Goal: Transaction & Acquisition: Book appointment/travel/reservation

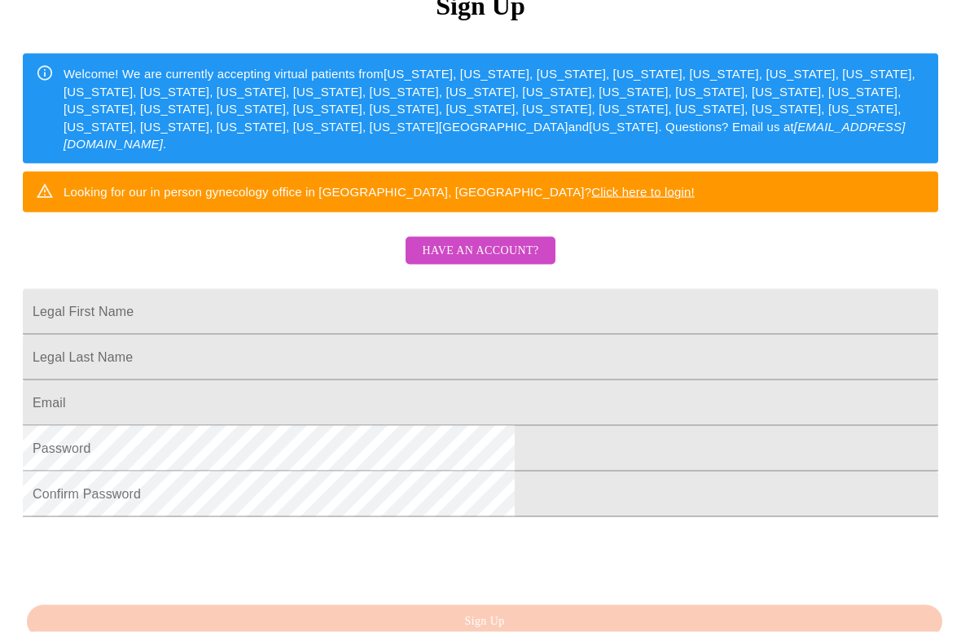
scroll to position [225, 0]
click at [626, 329] on input "Legal First Name" at bounding box center [481, 311] width 916 height 46
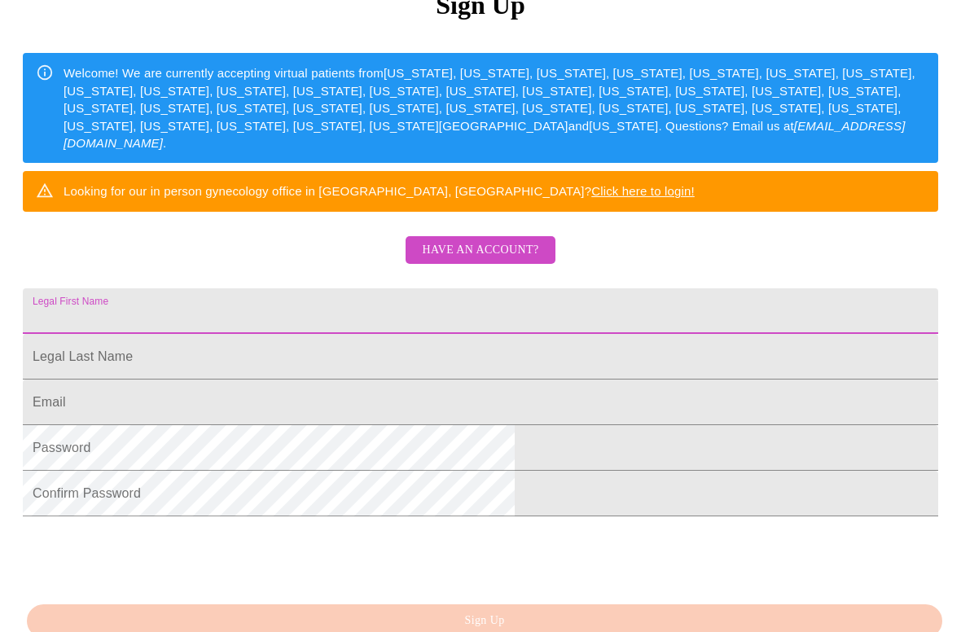
scroll to position [224, 0]
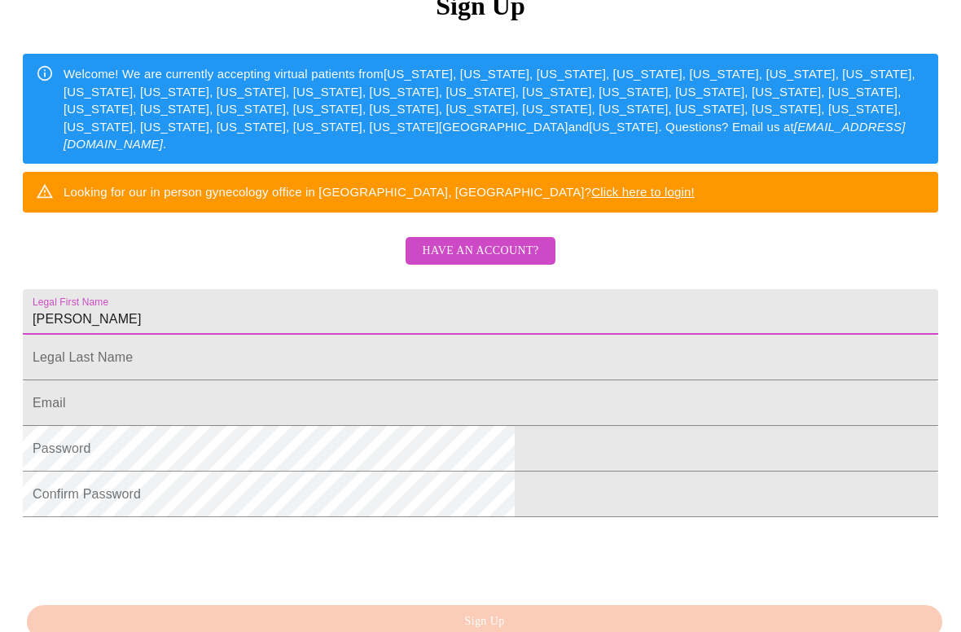
type input "[PERSON_NAME]"
click at [635, 380] on input "Legal First Name" at bounding box center [481, 358] width 916 height 46
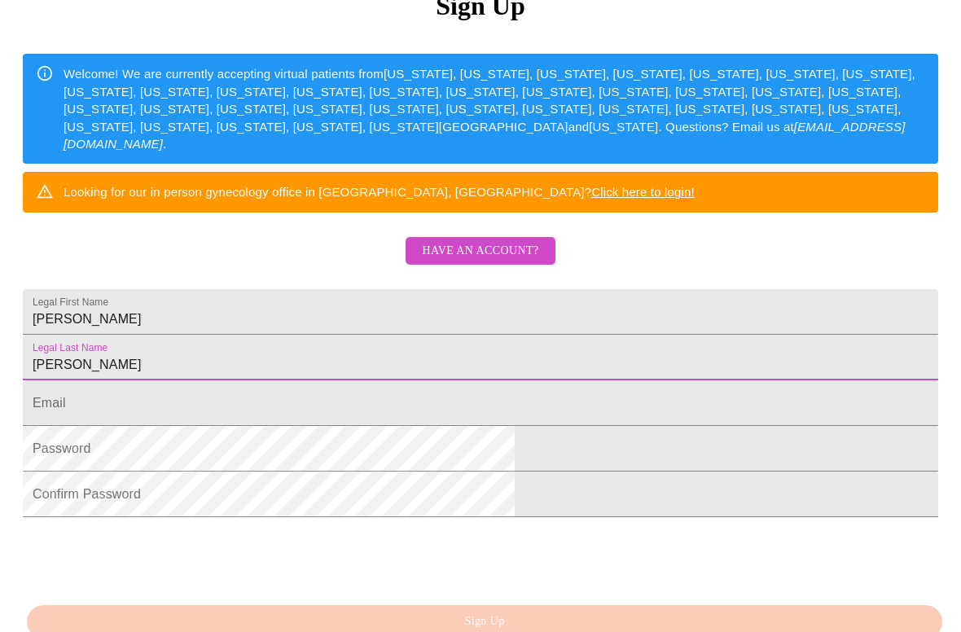
type input "[PERSON_NAME]"
click at [609, 426] on input "Legal First Name" at bounding box center [481, 403] width 916 height 46
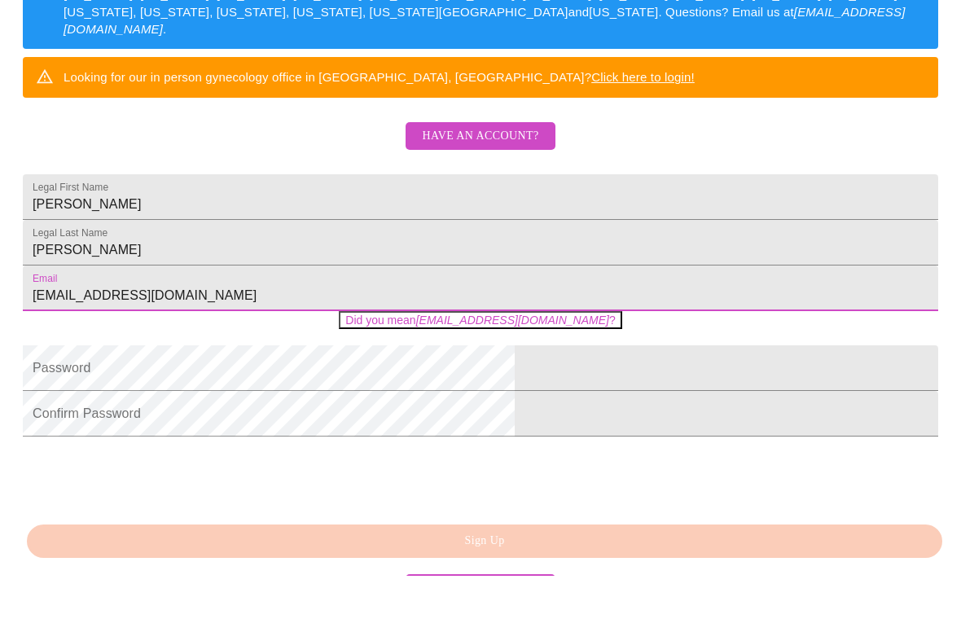
scroll to position [284, 0]
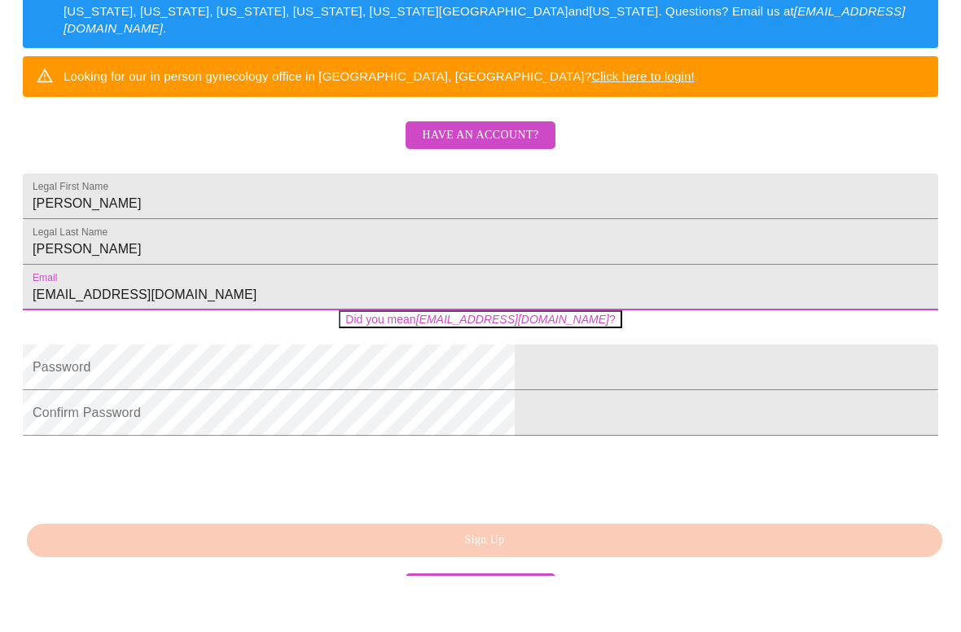
type input "[EMAIL_ADDRESS][DOMAIN_NAME]"
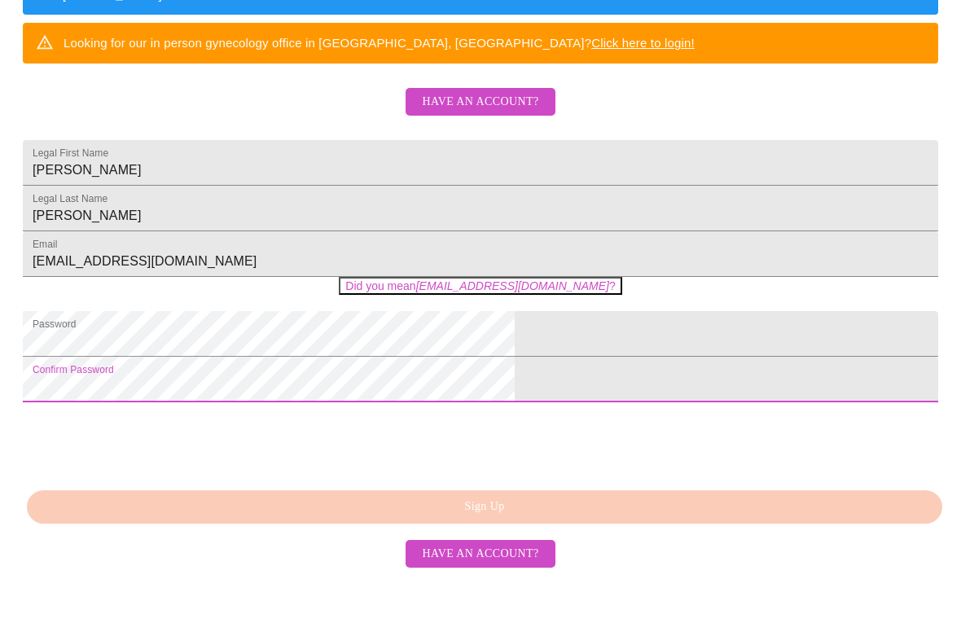
scroll to position [423, 0]
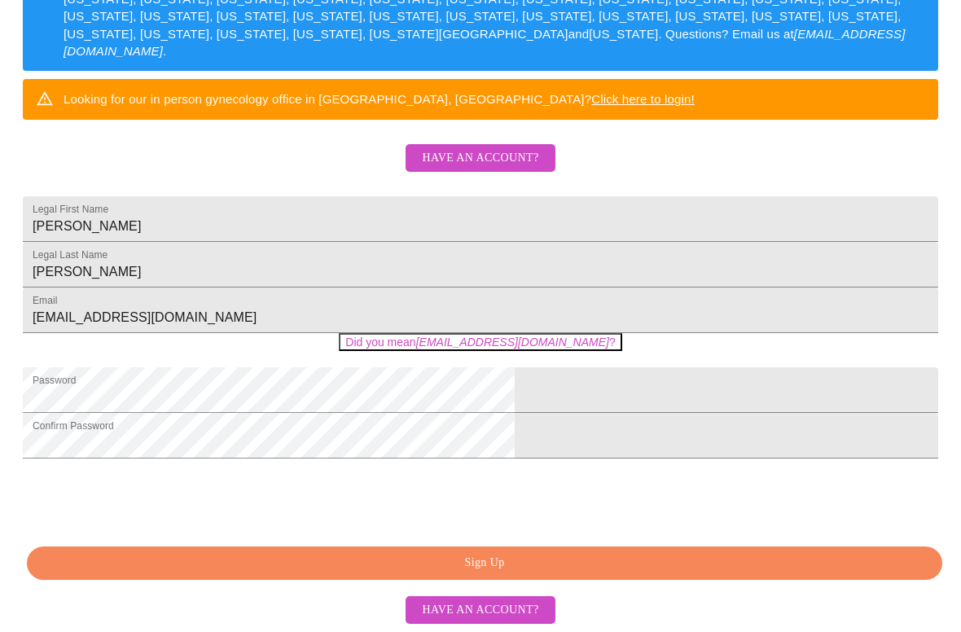
click at [609, 564] on span "Sign Up" at bounding box center [485, 563] width 878 height 20
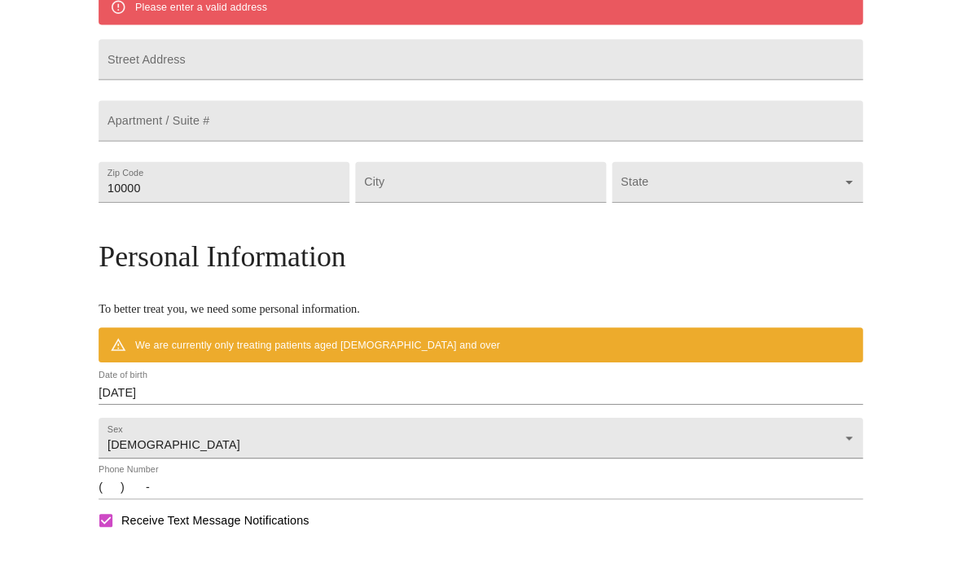
scroll to position [359, 0]
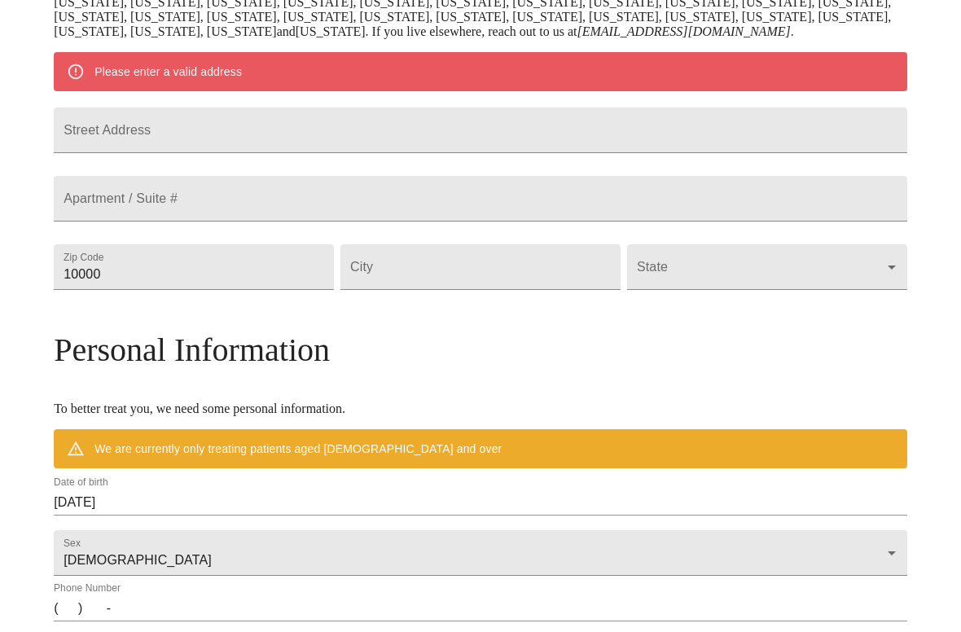
click at [634, 153] on input "Street Address" at bounding box center [481, 131] width 854 height 46
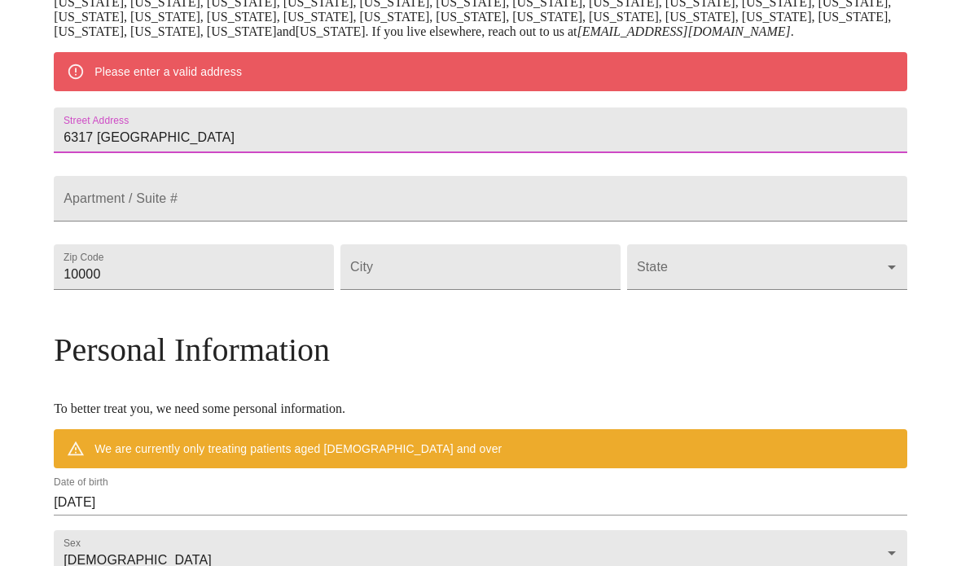
click at [316, 153] on input "6317 [GEOGRAPHIC_DATA]" at bounding box center [481, 131] width 854 height 46
click at [310, 153] on input "6317 [GEOGRAPHIC_DATA]" at bounding box center [481, 131] width 854 height 46
type input "[STREET_ADDRESS]"
click at [534, 222] on input "Street Address" at bounding box center [481, 199] width 854 height 46
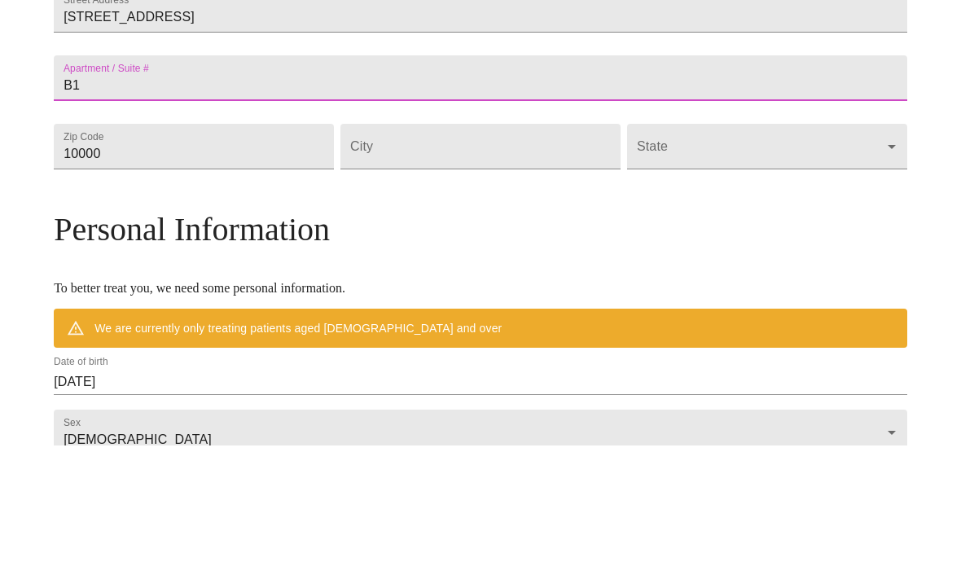
type input "B1"
click at [319, 244] on input "10000" at bounding box center [194, 267] width 280 height 46
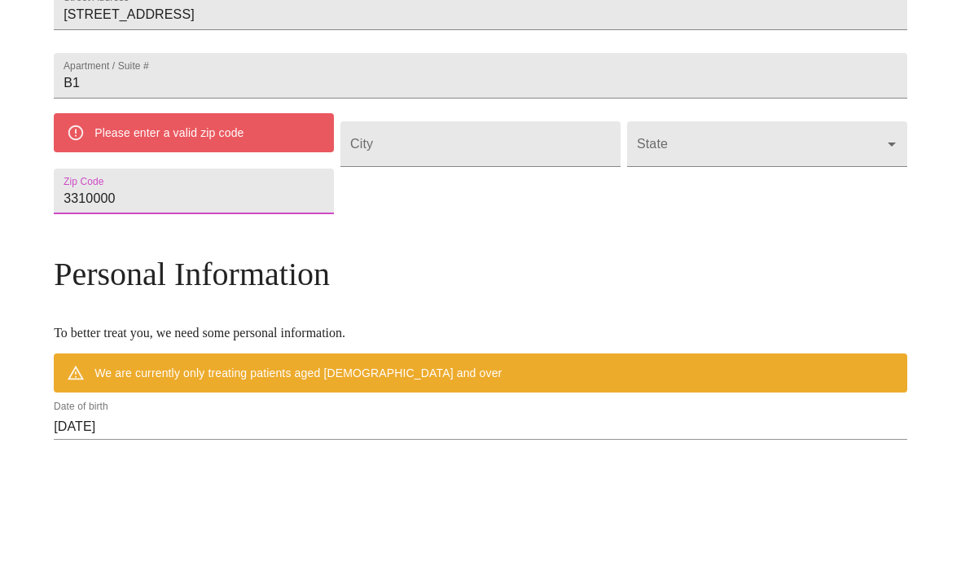
click at [284, 292] on input "3310000" at bounding box center [194, 315] width 280 height 46
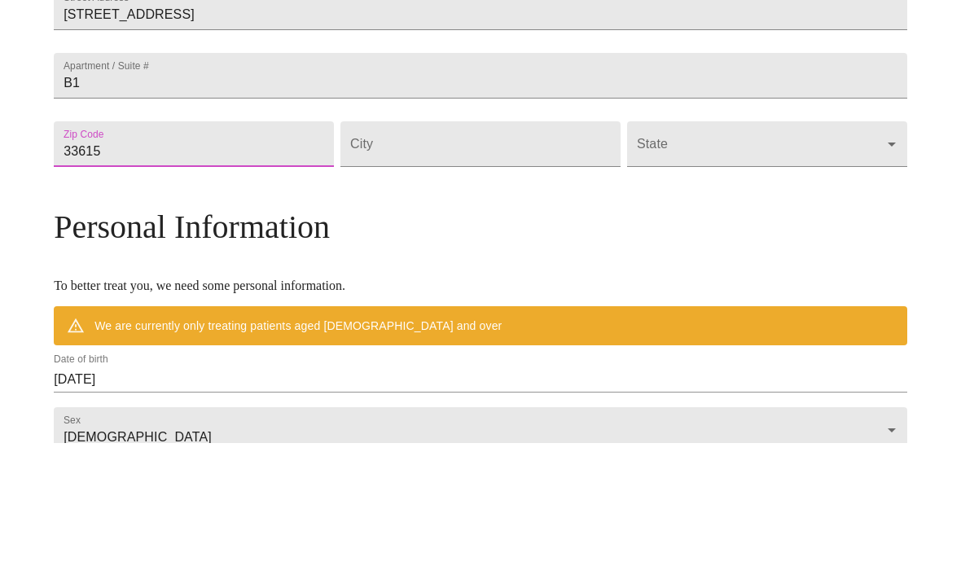
type input "33615"
click at [514, 244] on input "Street Address" at bounding box center [481, 267] width 280 height 46
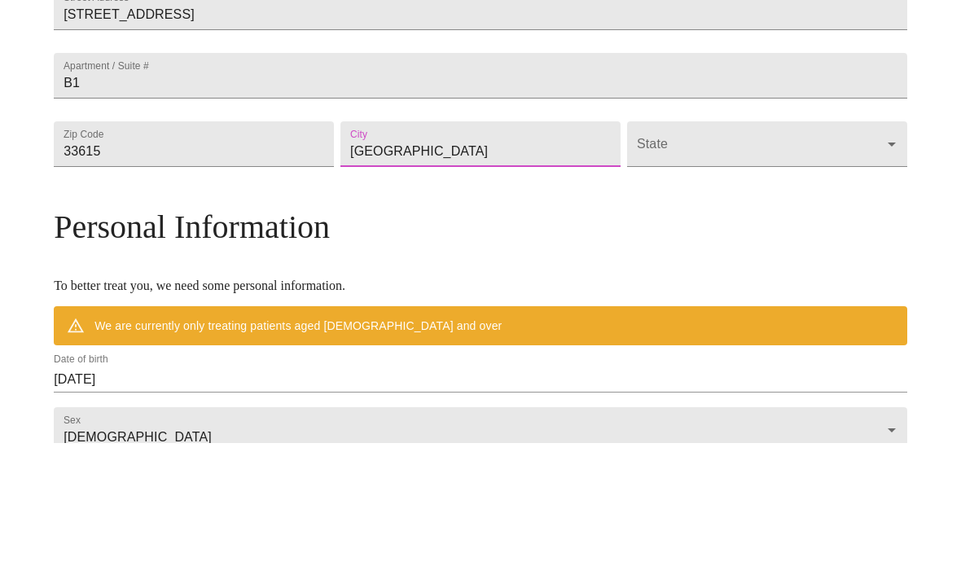
type input "[GEOGRAPHIC_DATA]"
click at [677, 219] on body "MyMenopauseRx Welcome to MyMenopauseRx Since it's your first time here, you'll …" at bounding box center [481, 289] width 948 height 1285
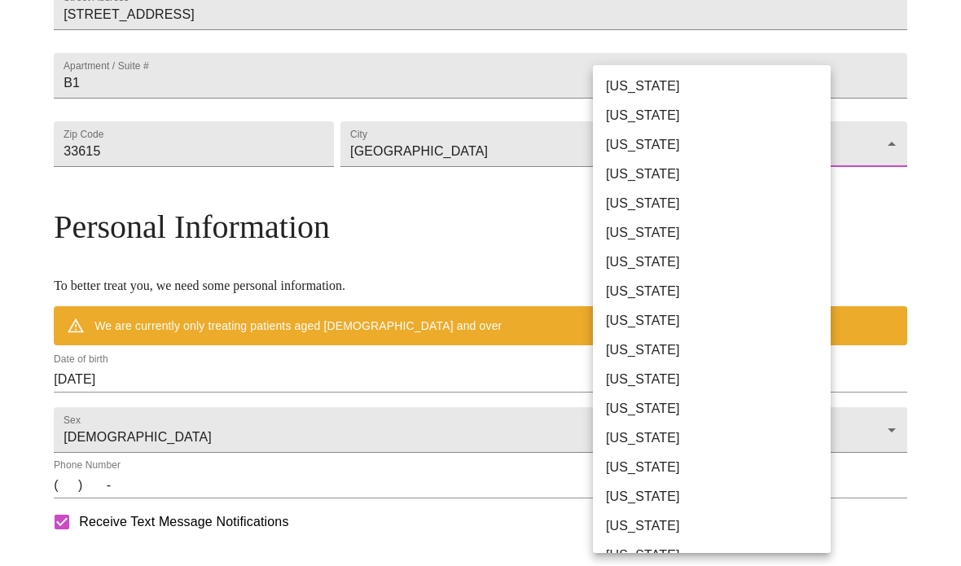
click at [650, 319] on li "[US_STATE]" at bounding box center [712, 320] width 238 height 29
type input "[US_STATE]"
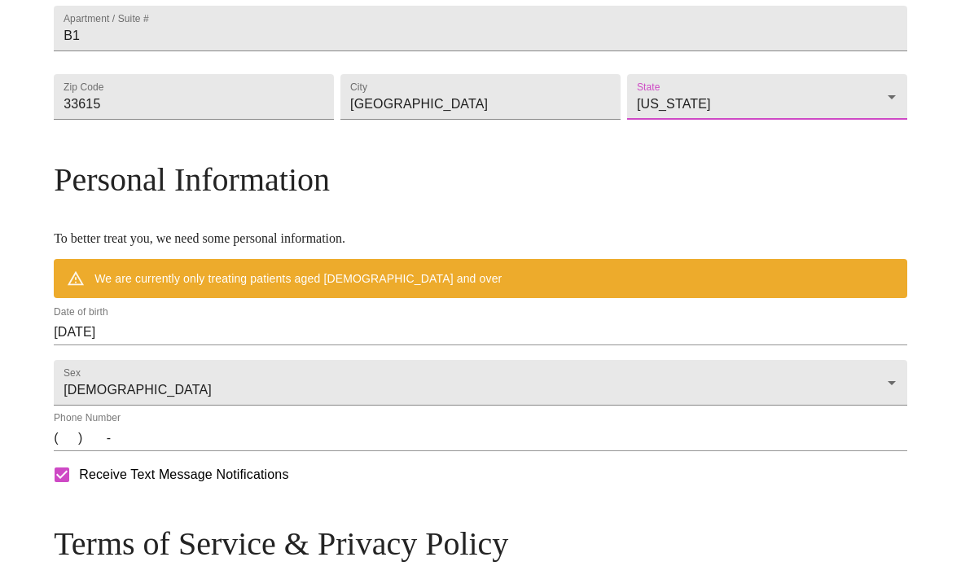
click at [294, 345] on input "[DATE]" at bounding box center [481, 332] width 854 height 26
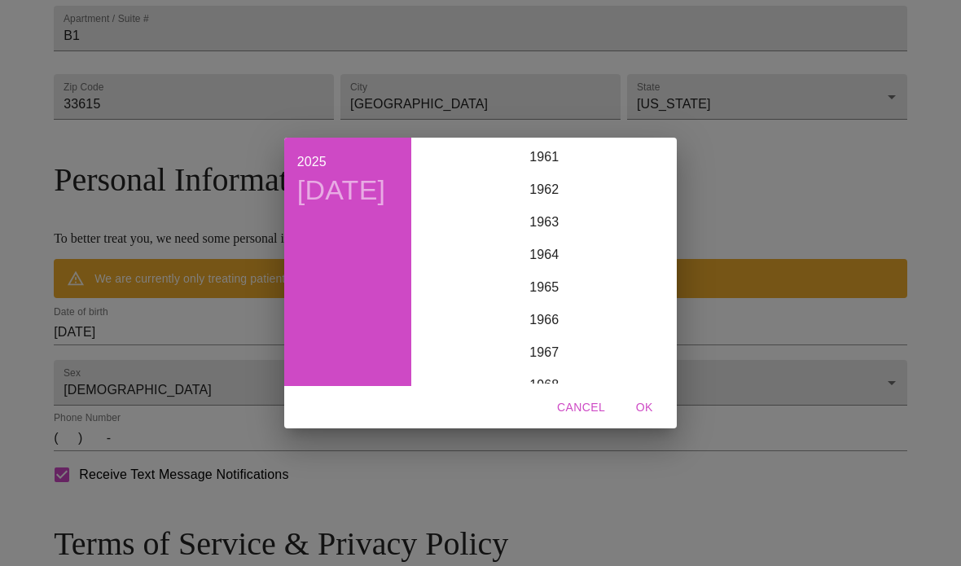
scroll to position [1990, 0]
click at [549, 318] on div "1965" at bounding box center [544, 316] width 253 height 33
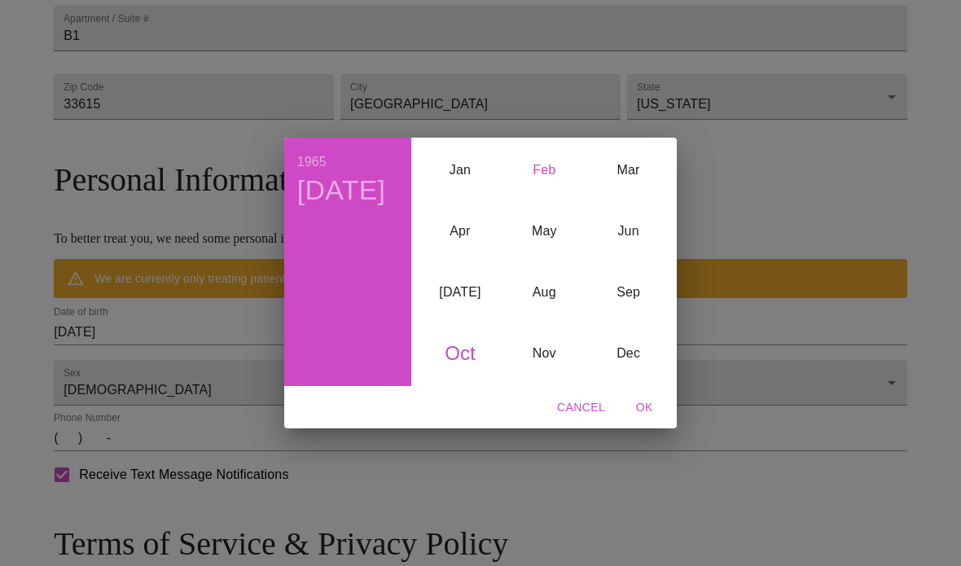
click at [546, 171] on div "Feb" at bounding box center [545, 169] width 84 height 61
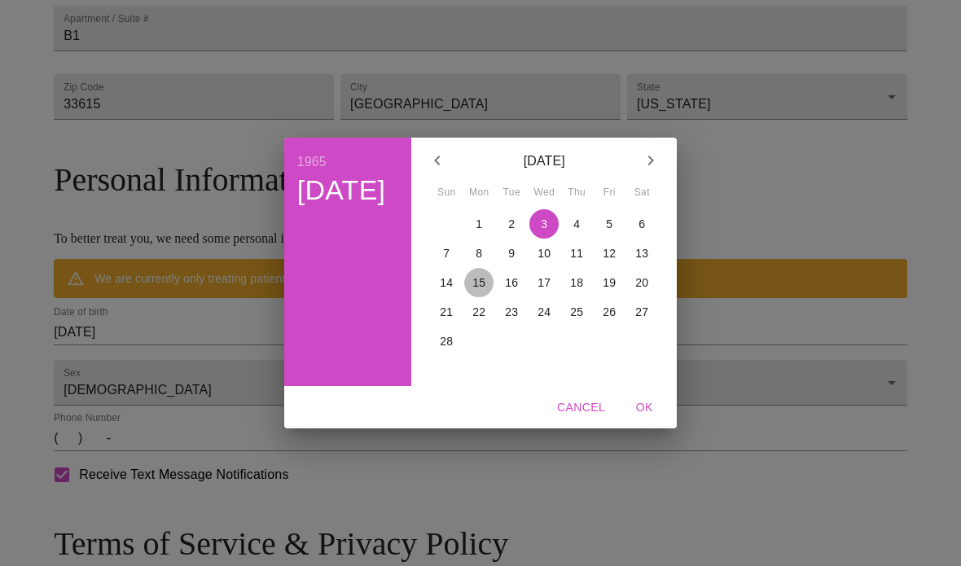
click at [481, 279] on p "15" at bounding box center [479, 283] width 13 height 16
click at [640, 405] on span "OK" at bounding box center [644, 408] width 39 height 20
type input "[DATE]"
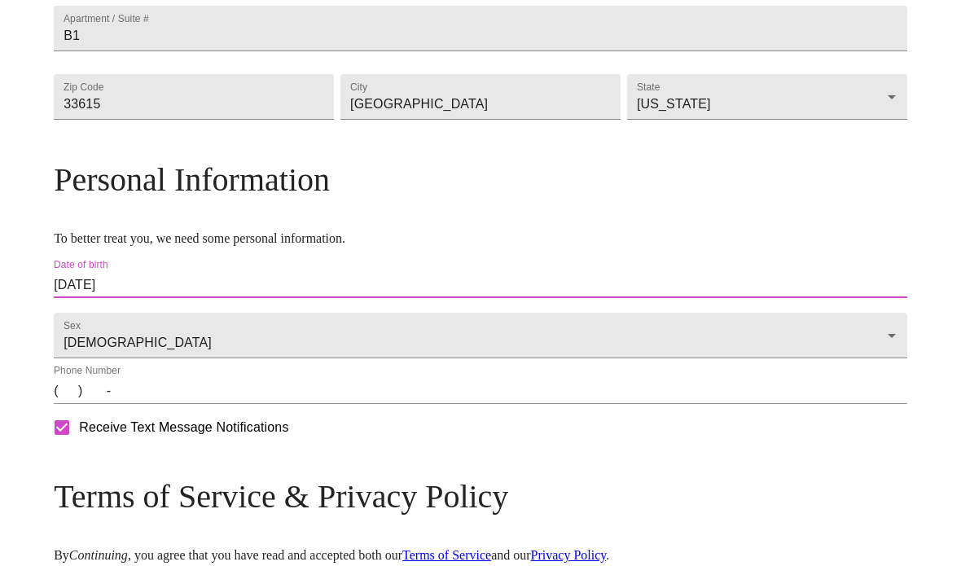
click at [179, 404] on input "(   )    -" at bounding box center [481, 391] width 854 height 26
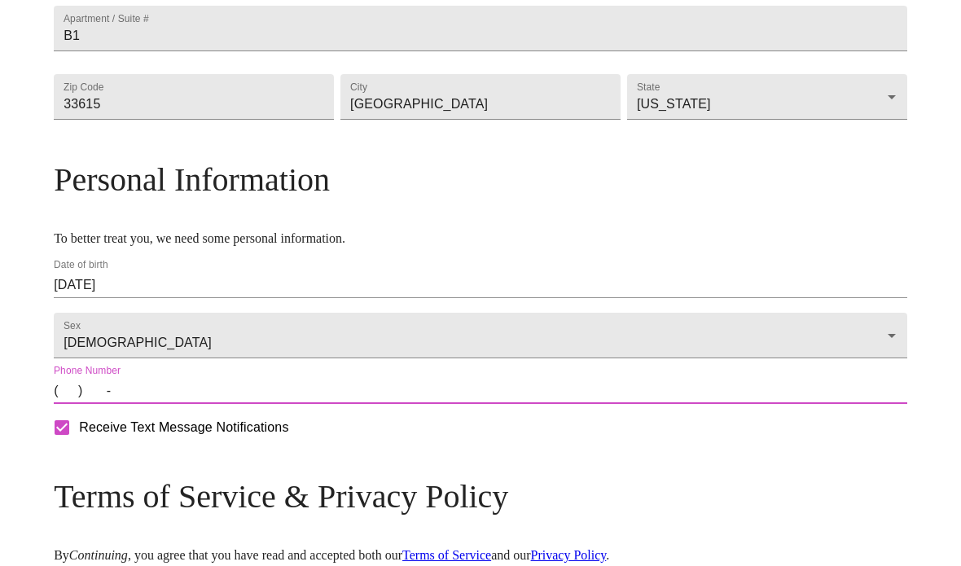
scroll to position [546, 0]
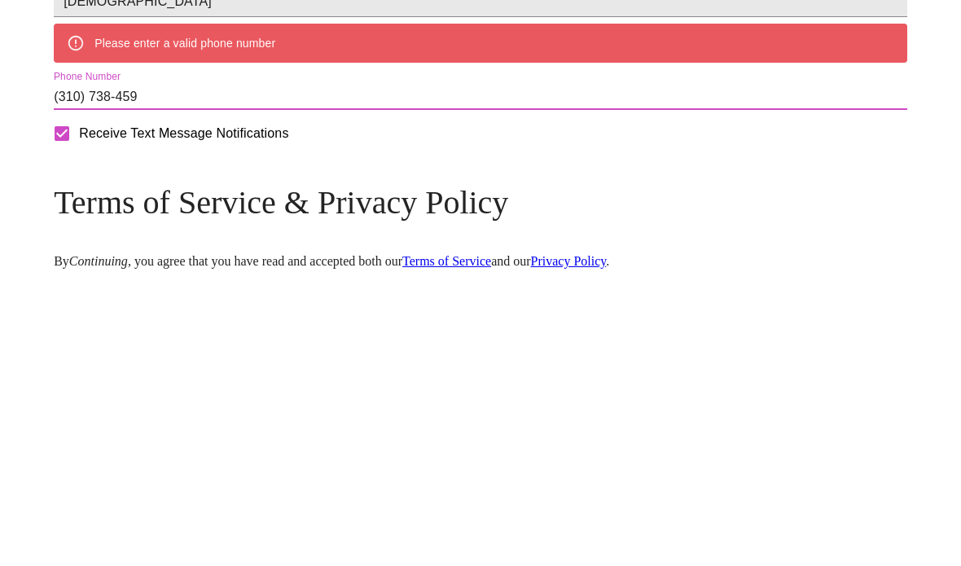
type input "[PHONE_NUMBER]"
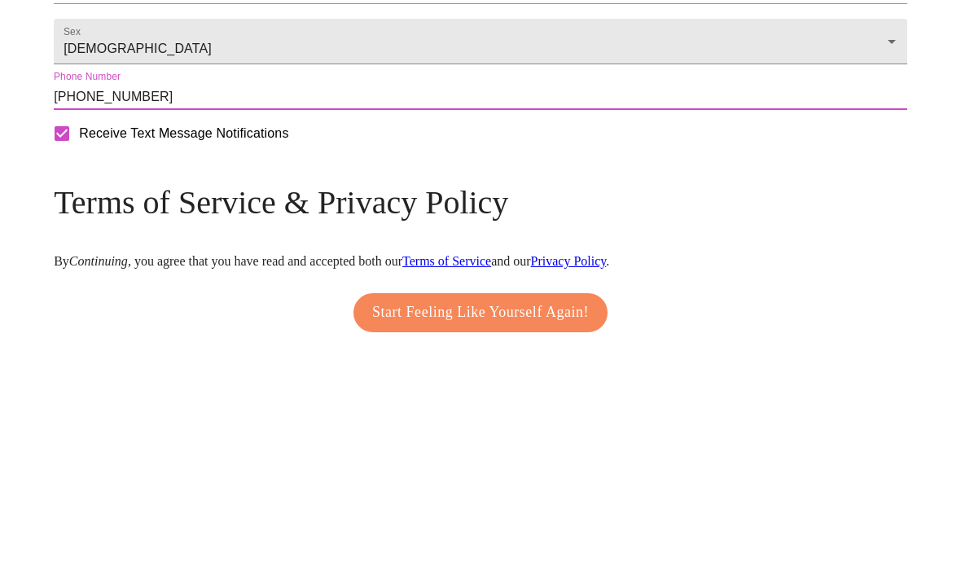
click at [908, 225] on div "MyMenopauseRx Welcome to MyMenopauseRx Since it's your first time here, you'll …" at bounding box center [481, 56] width 854 height 1190
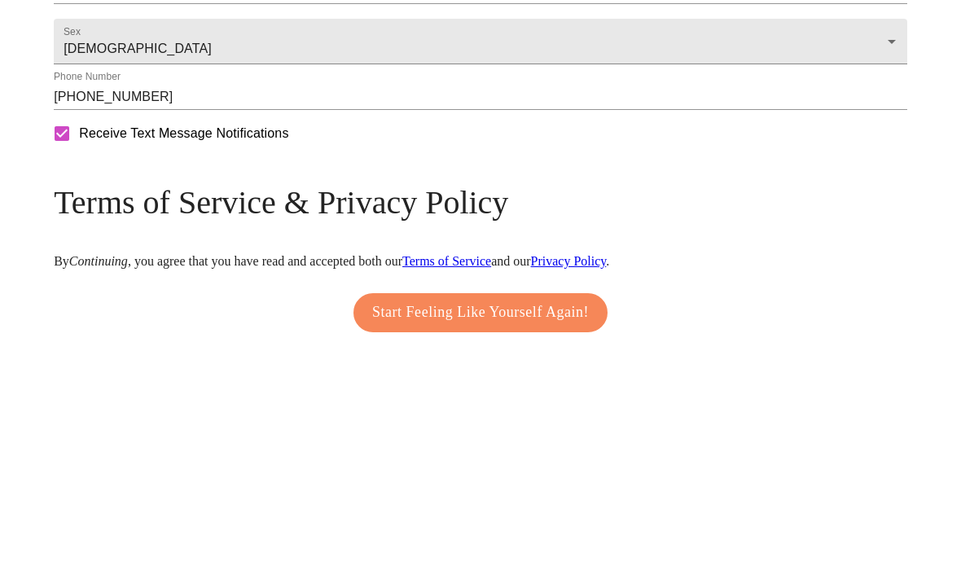
scroll to position [727, 0]
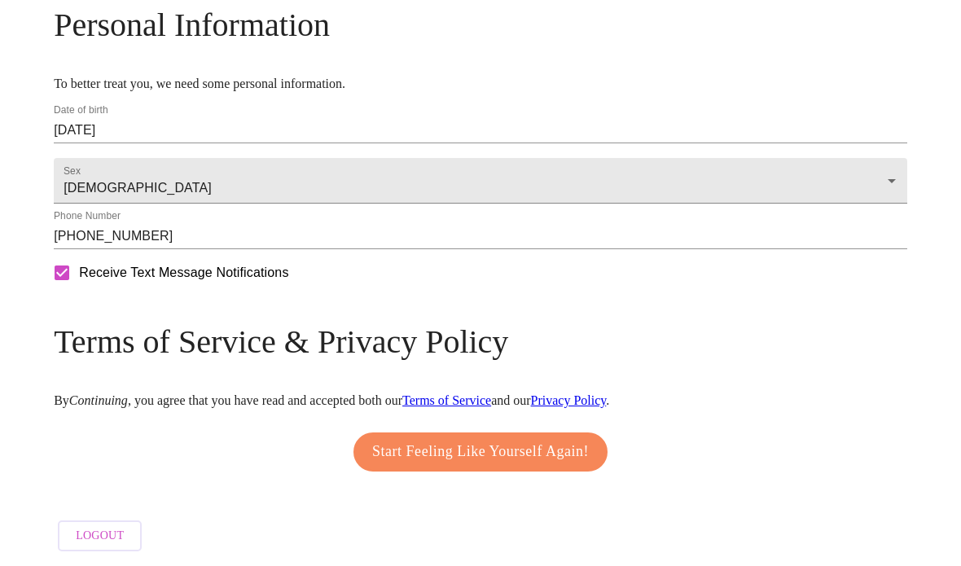
click at [585, 439] on span "Start Feeling Like Yourself Again!" at bounding box center [480, 452] width 217 height 26
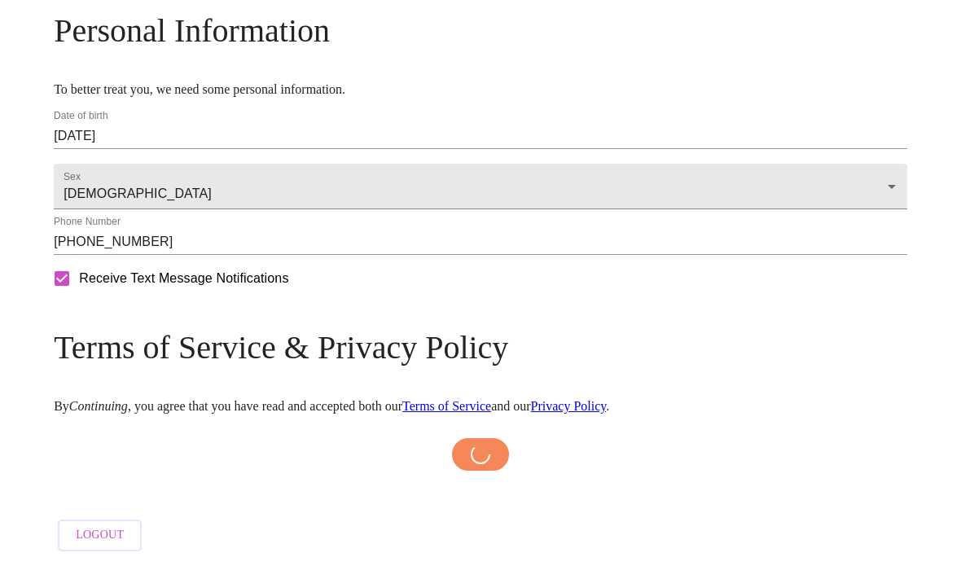
scroll to position [721, 0]
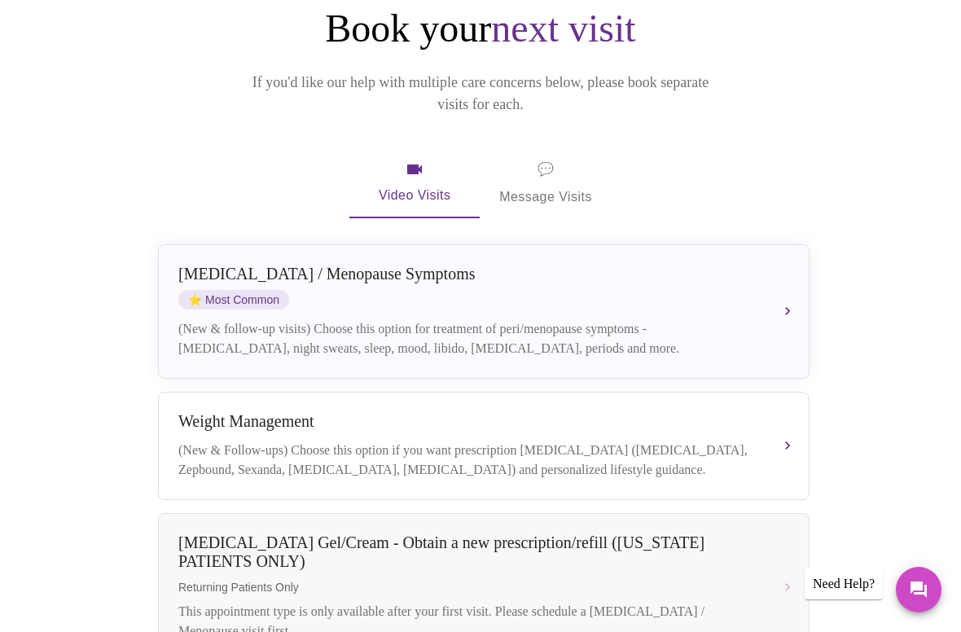
click at [761, 289] on div "[MEDICAL_DATA] / Menopause Symptoms ⭐ Most Common (New & follow-up visits) Choo…" at bounding box center [483, 312] width 611 height 94
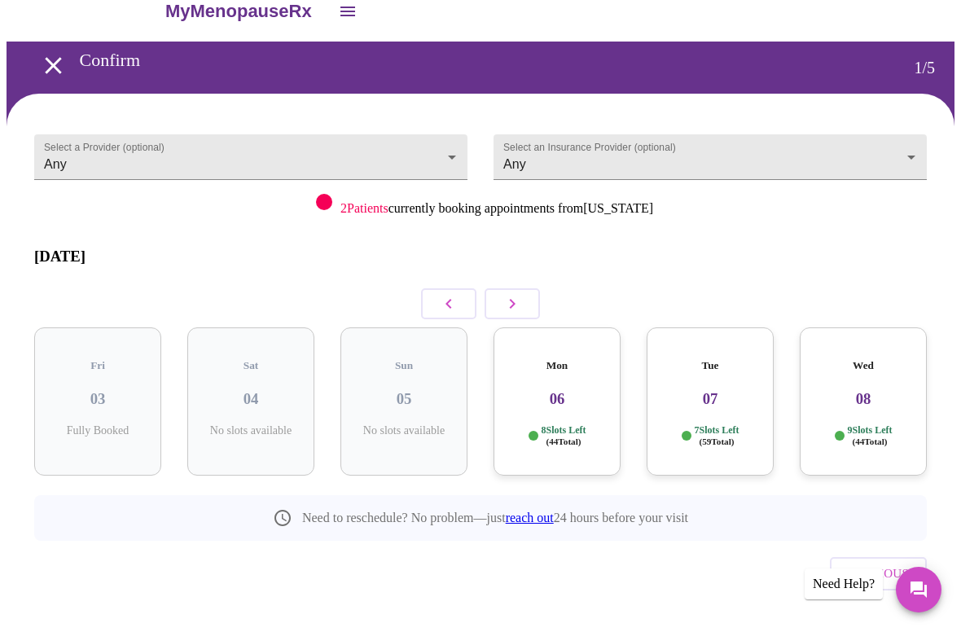
click at [571, 390] on h3 "06" at bounding box center [557, 399] width 101 height 18
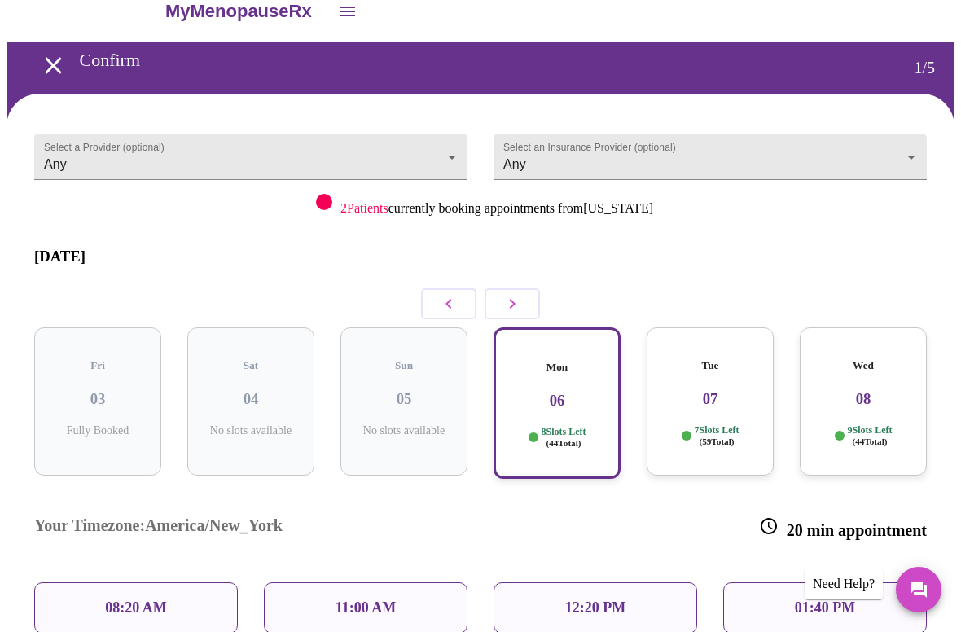
click at [722, 390] on h3 "07" at bounding box center [710, 399] width 101 height 18
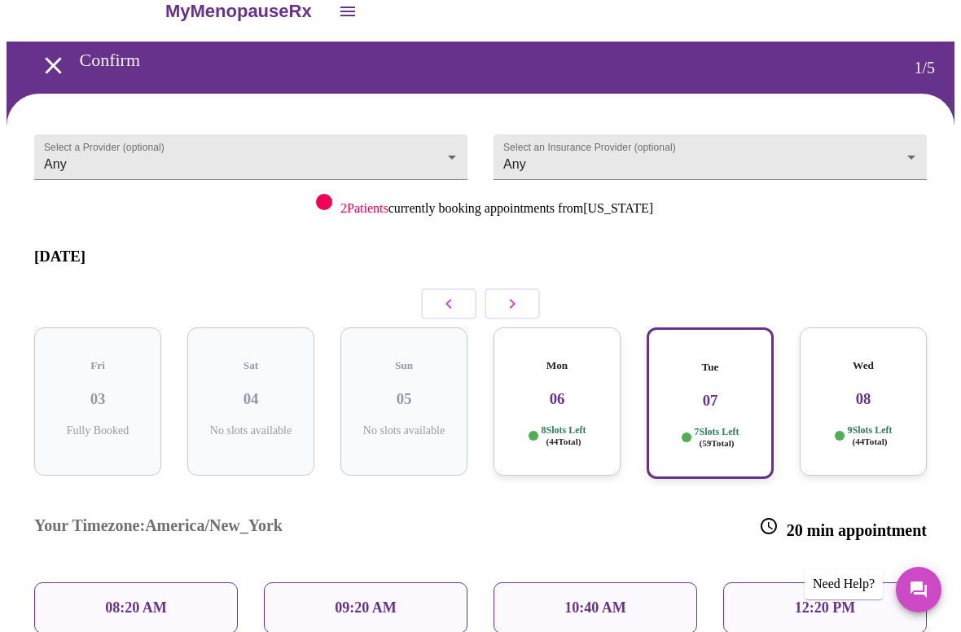
click at [600, 383] on div "Mon 06 8 Slots Left ( 44 Total)" at bounding box center [557, 402] width 127 height 148
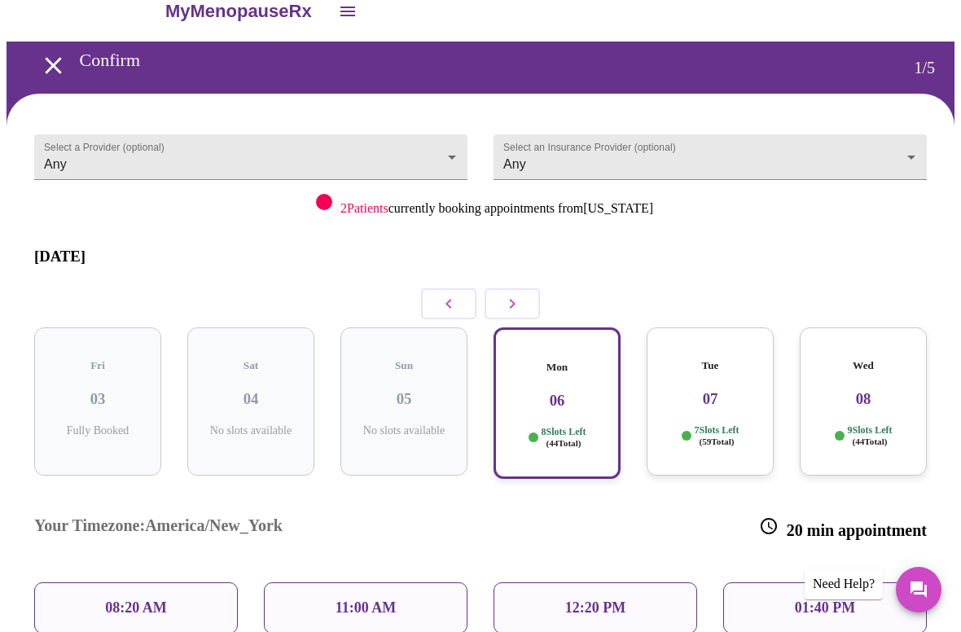
click at [438, 583] on div "11:00 AM" at bounding box center [366, 608] width 204 height 51
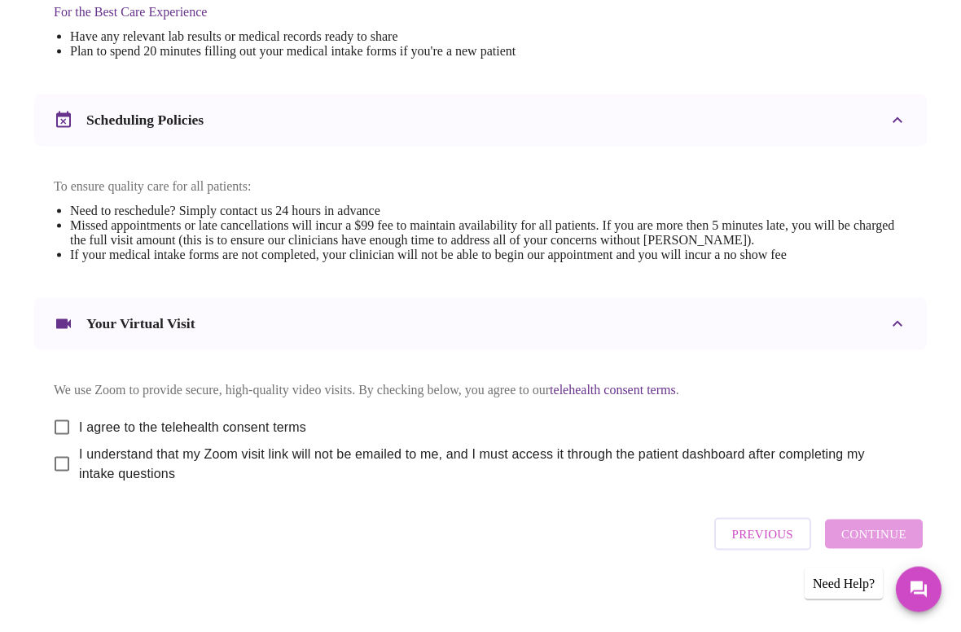
scroll to position [542, 0]
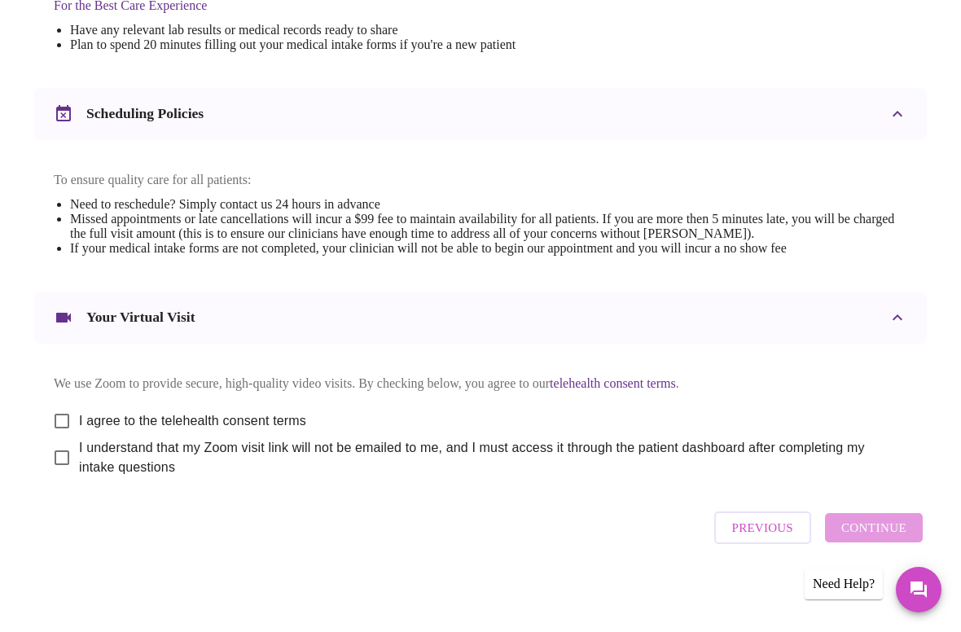
click at [56, 411] on input "I agree to the telehealth consent terms" at bounding box center [62, 421] width 34 height 34
checkbox input "true"
click at [63, 457] on input "I understand that my Zoom visit link will not be emailed to me, and I must acce…" at bounding box center [62, 458] width 34 height 34
checkbox input "true"
click at [902, 530] on span "Continue" at bounding box center [874, 527] width 65 height 21
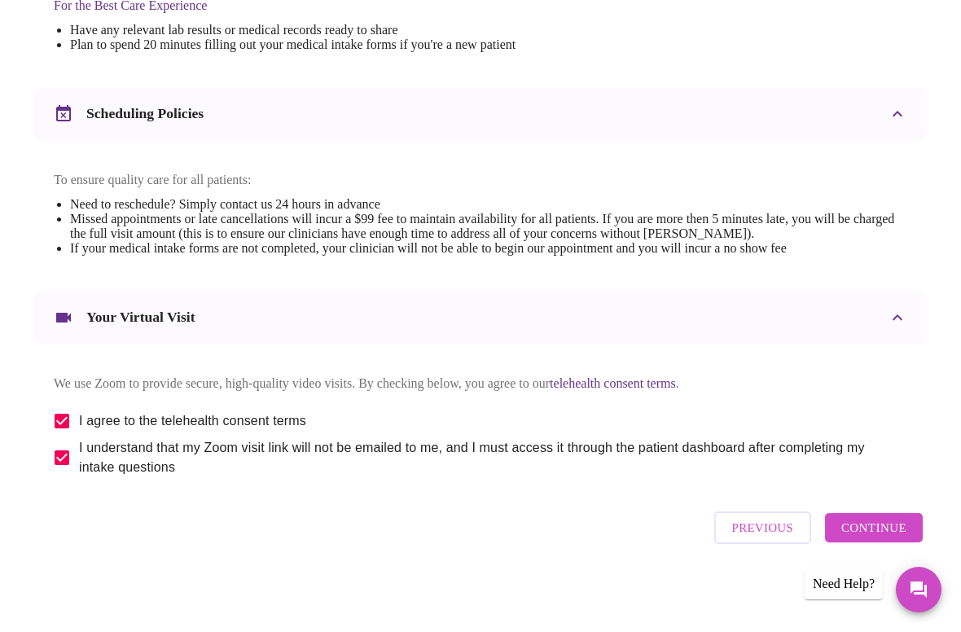
scroll to position [50, 0]
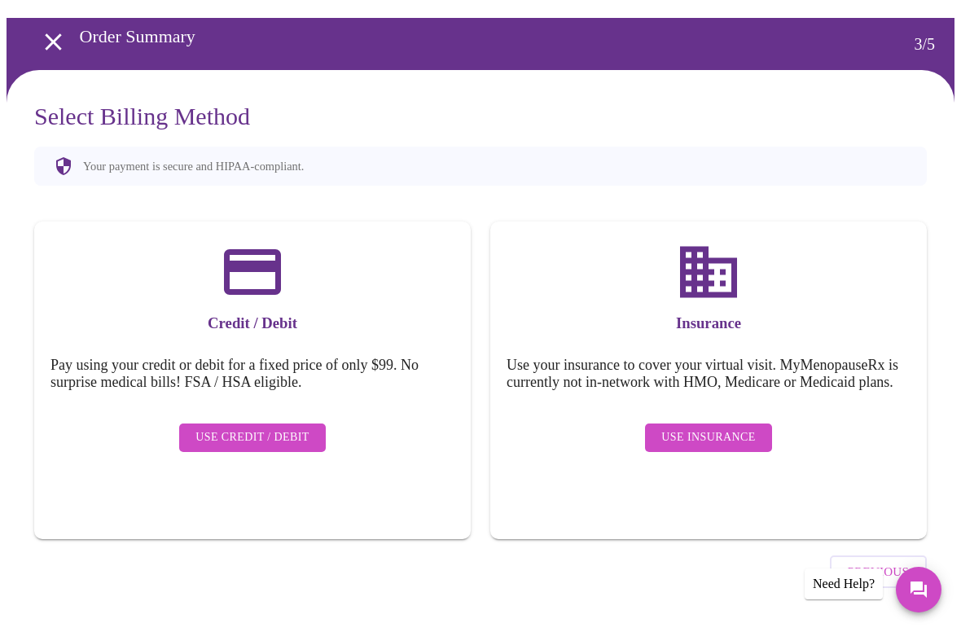
click at [49, 42] on icon "open drawer" at bounding box center [53, 42] width 29 height 29
